Goal: Find contact information: Find contact information

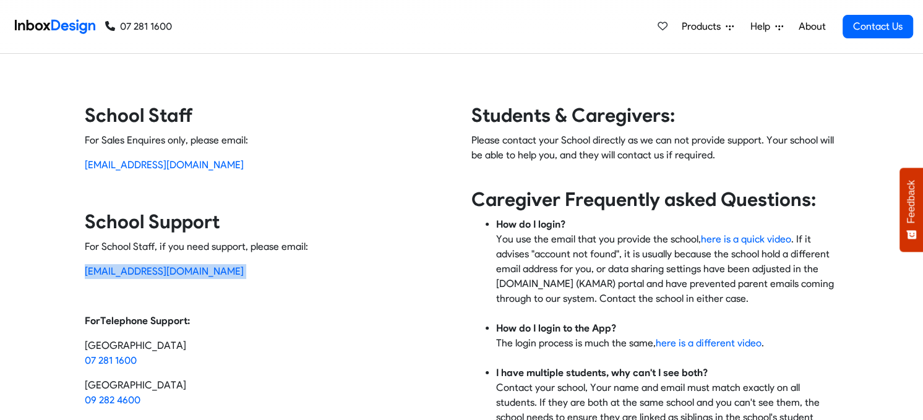
drag, startPoint x: 0, startPoint y: 0, endPoint x: 61, endPoint y: 265, distance: 271.6
click at [61, 265] on div "Contact Inbox Design School Staff For Sales Enquires only, please email: [EMAIL…" at bounding box center [461, 336] width 923 height 467
copy p "[EMAIL_ADDRESS][DOMAIN_NAME]"
click at [62, 19] on img at bounding box center [55, 26] width 80 height 25
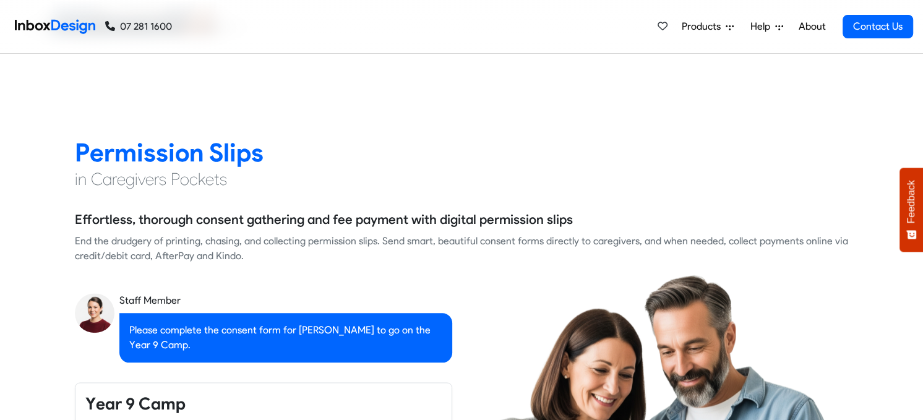
checkbox input "true"
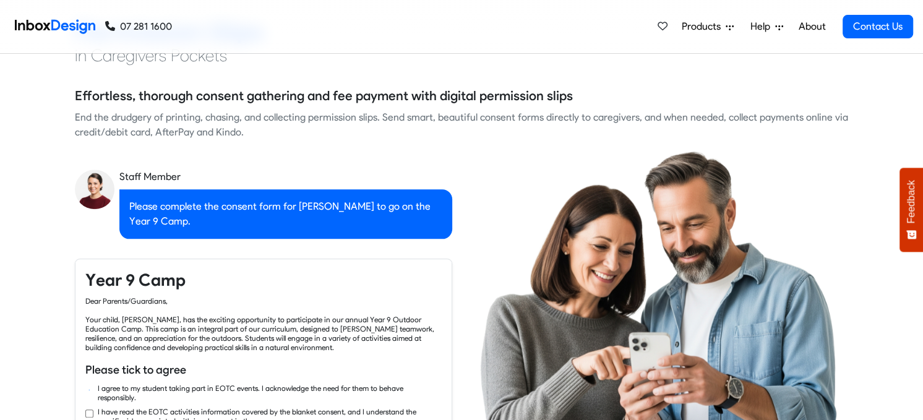
checkbox input "true"
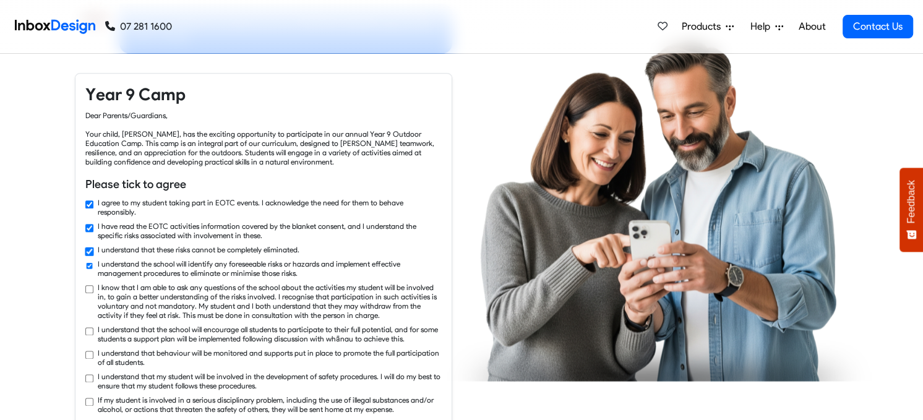
checkbox input "true"
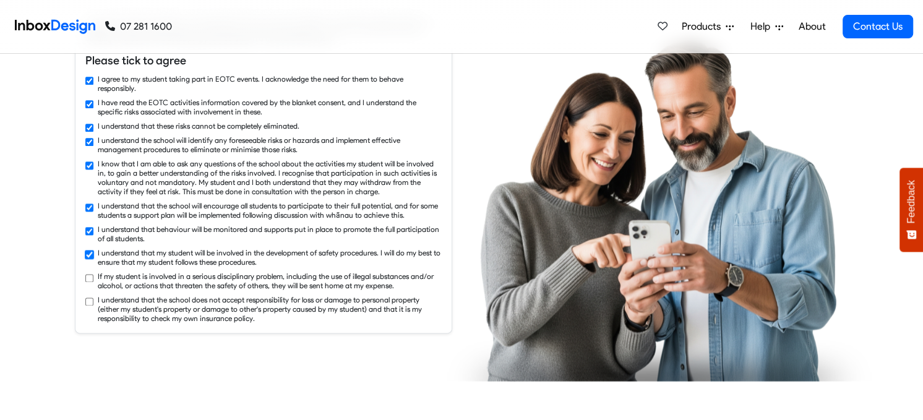
checkbox input "true"
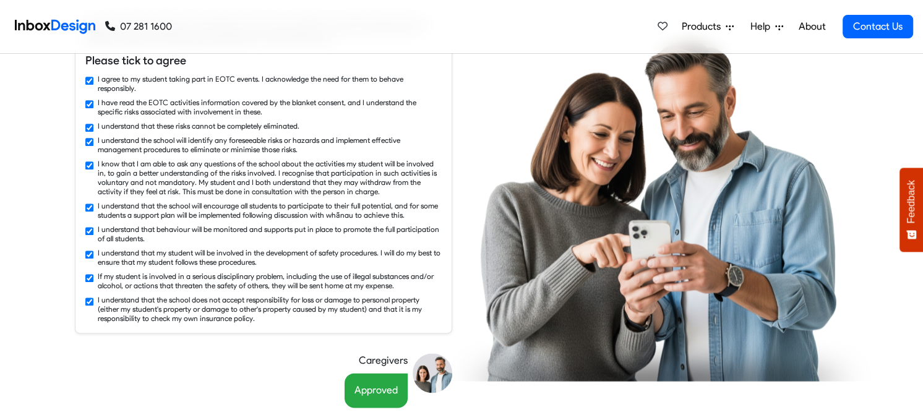
click at [725, 25] on span "Help" at bounding box center [703, 26] width 44 height 15
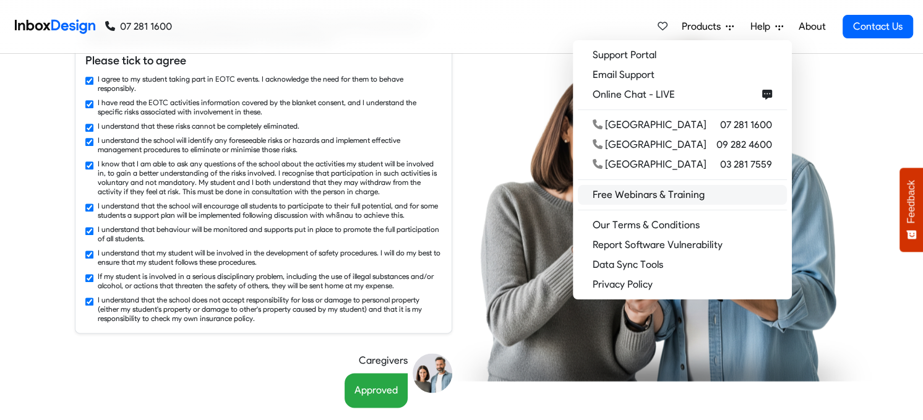
click at [719, 192] on link "Free Webinars & Training" at bounding box center [682, 195] width 209 height 20
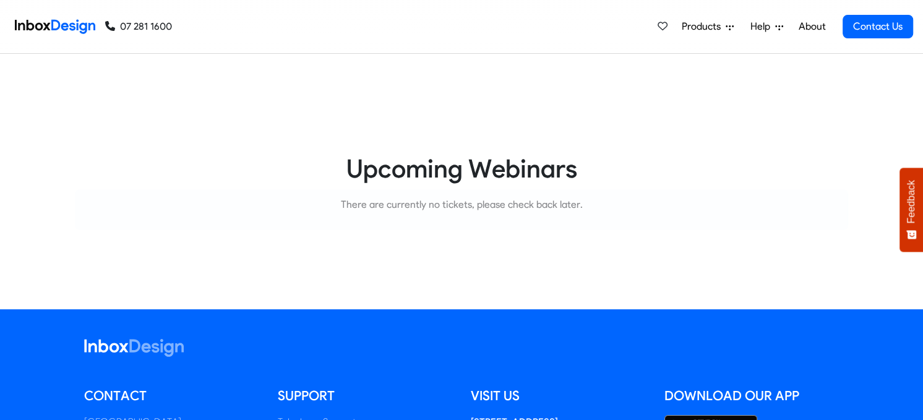
click at [733, 24] on icon at bounding box center [729, 27] width 8 height 8
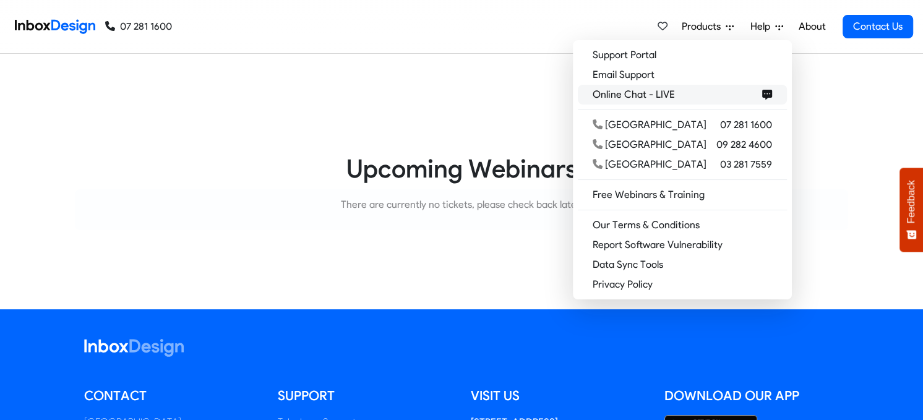
click at [680, 93] on span "Online Chat - LIVE" at bounding box center [635, 94] width 87 height 15
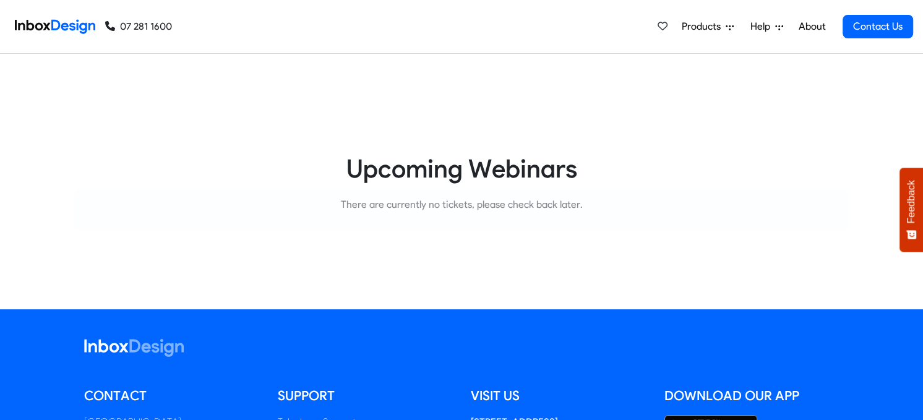
scroll to position [213, 0]
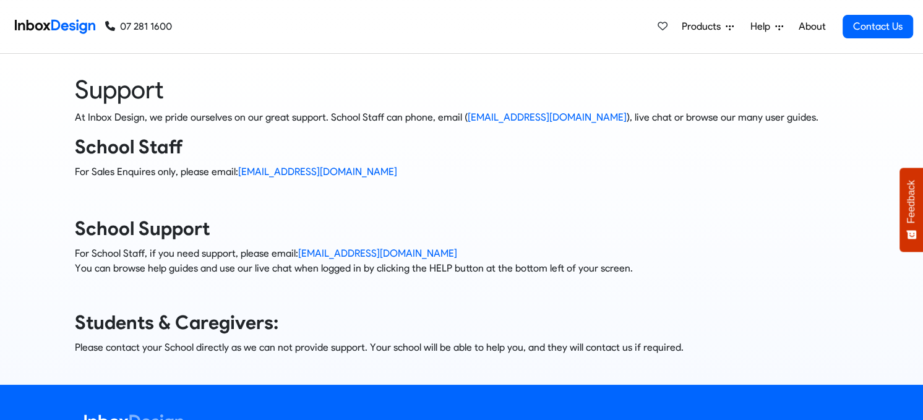
click at [725, 28] on span "Help" at bounding box center [703, 26] width 44 height 15
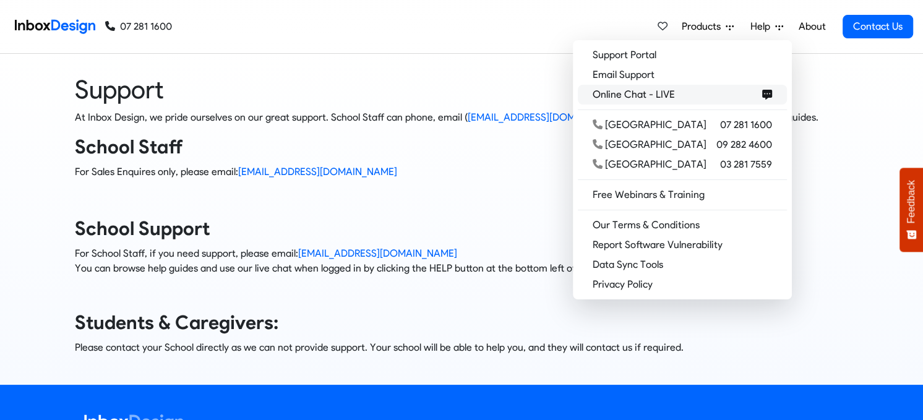
click at [680, 97] on span "Online Chat - LIVE" at bounding box center [635, 94] width 87 height 15
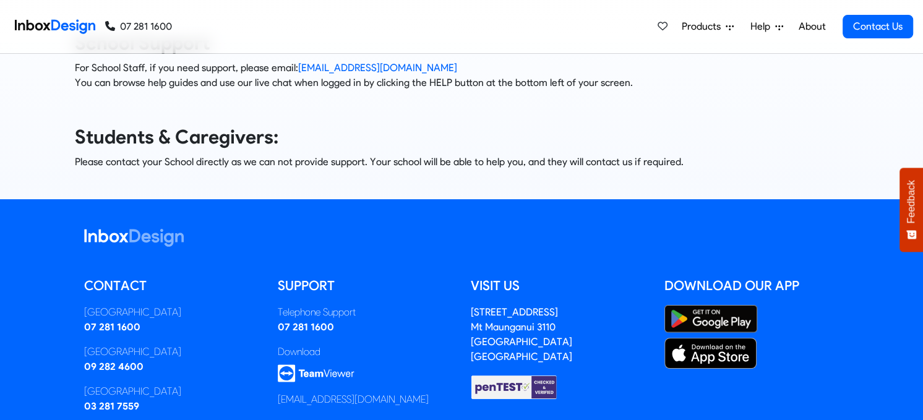
scroll to position [289, 0]
